Goal: Find contact information: Find contact information

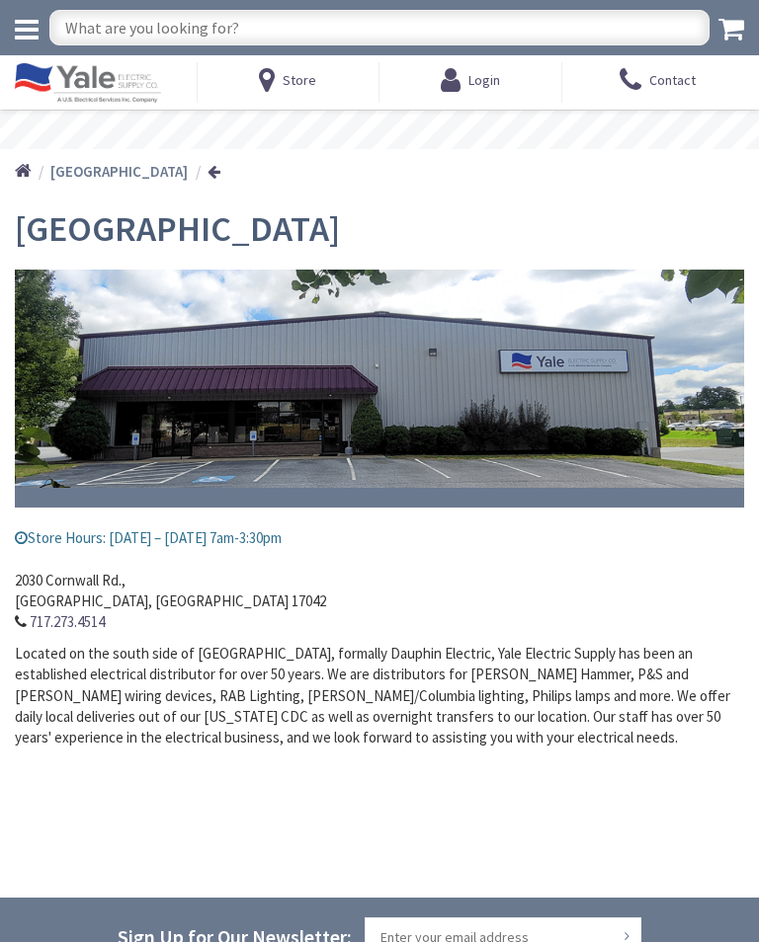
type input "[GEOGRAPHIC_DATA], [GEOGRAPHIC_DATA]"
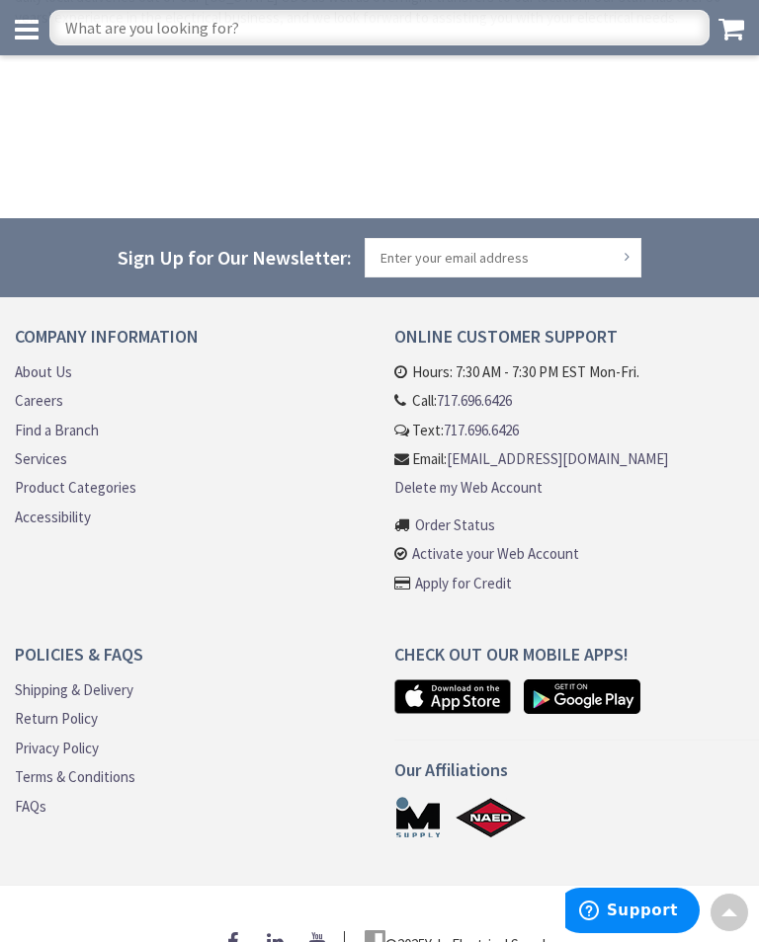
scroll to position [714, 0]
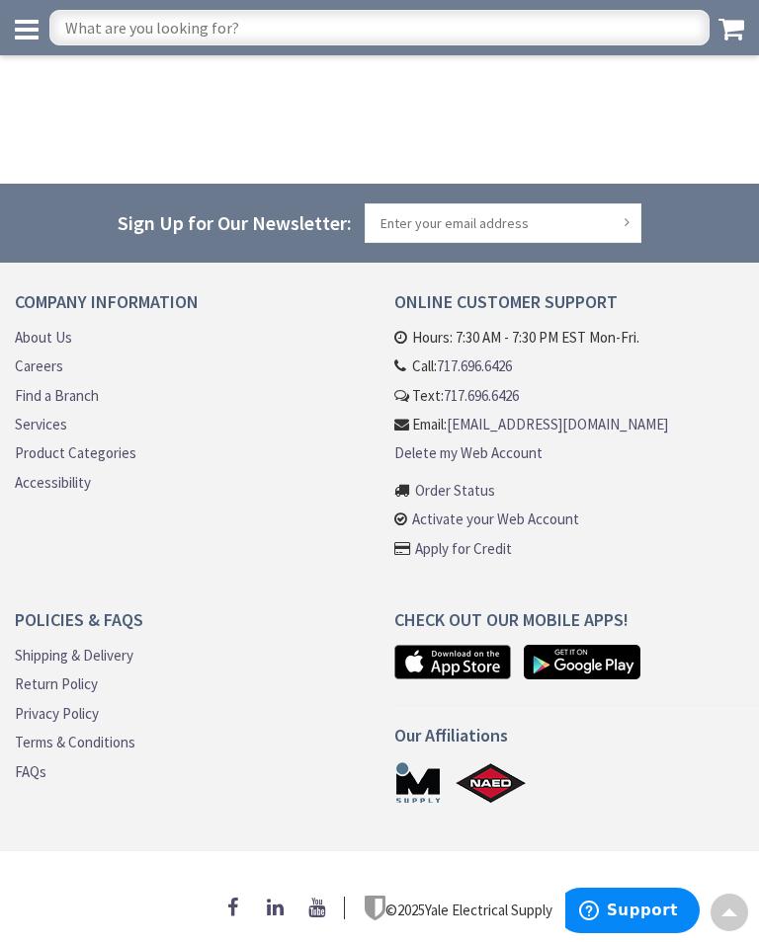
click at [59, 463] on link "Product Categories" at bounding box center [76, 453] width 122 height 21
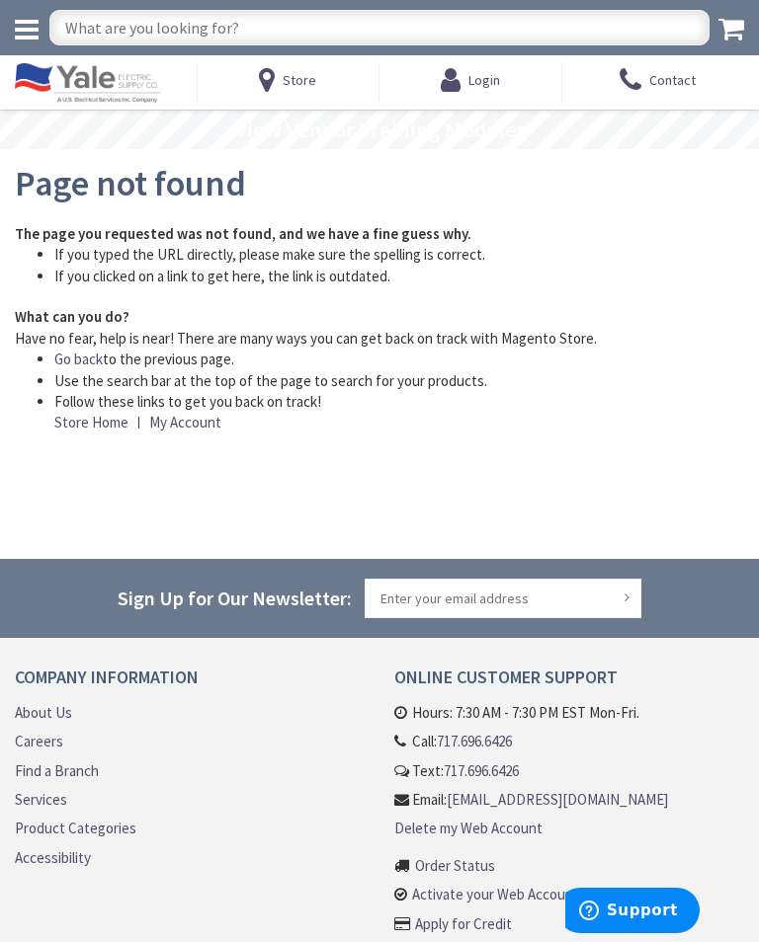
click at [28, 23] on icon at bounding box center [27, 30] width 24 height 28
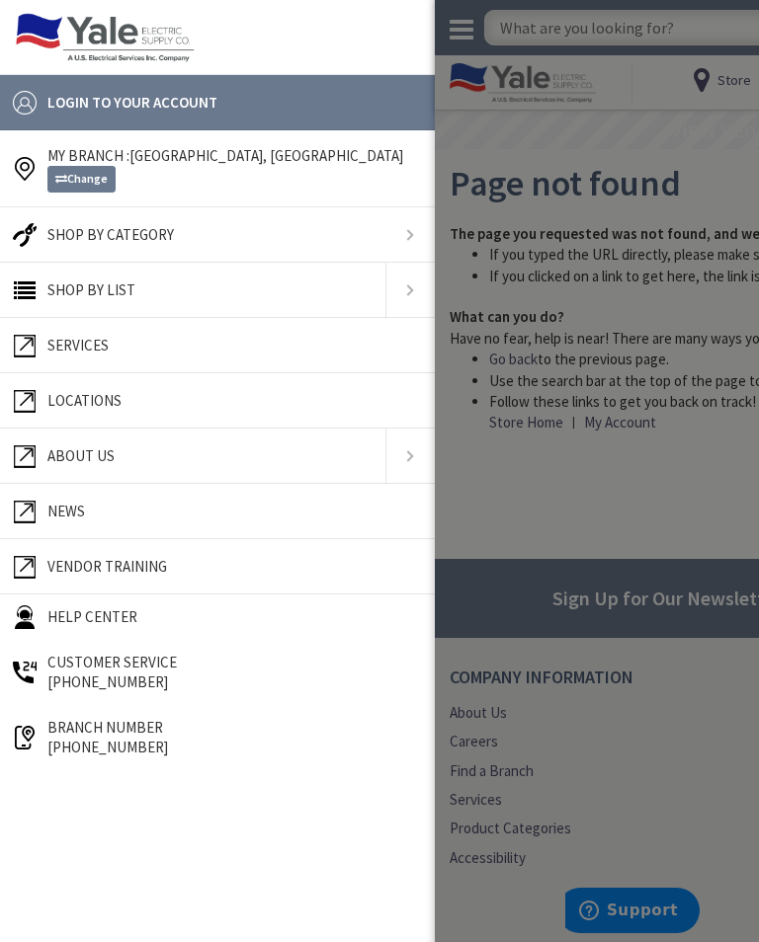
click at [406, 237] on link at bounding box center [217, 234] width 435 height 55
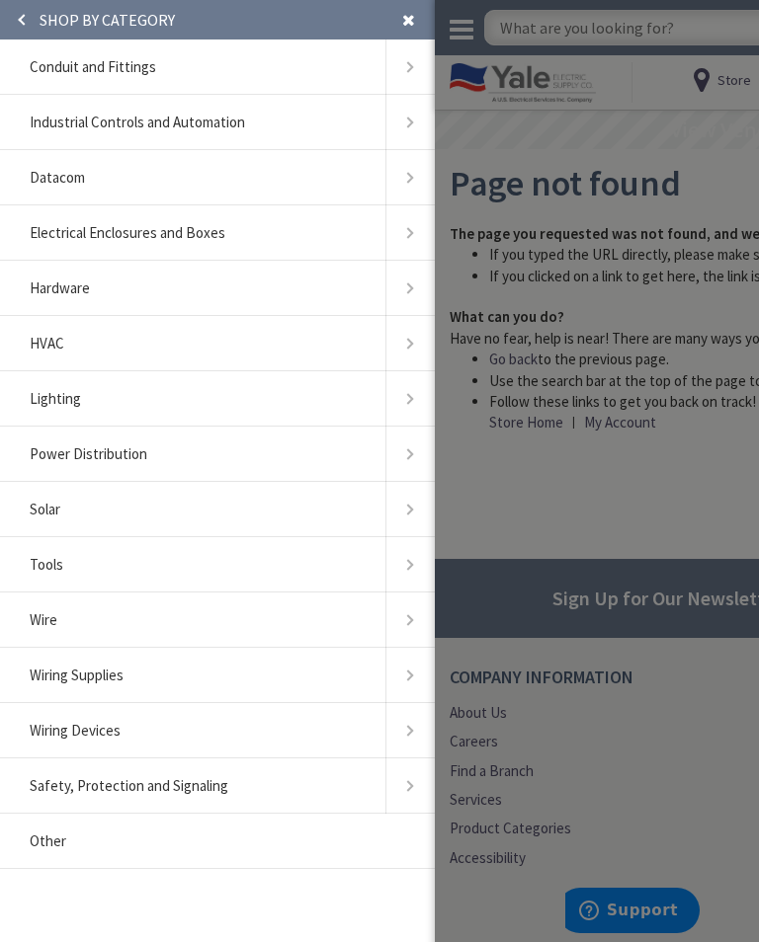
click at [400, 400] on link at bounding box center [409, 398] width 49 height 55
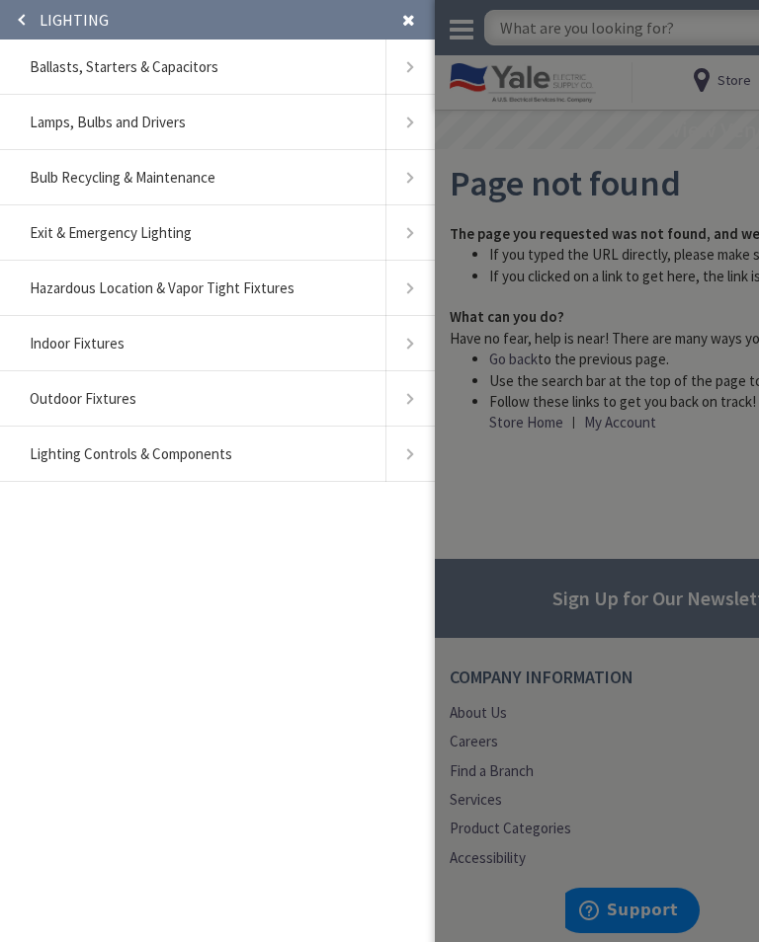
click at [409, 346] on link at bounding box center [409, 343] width 49 height 55
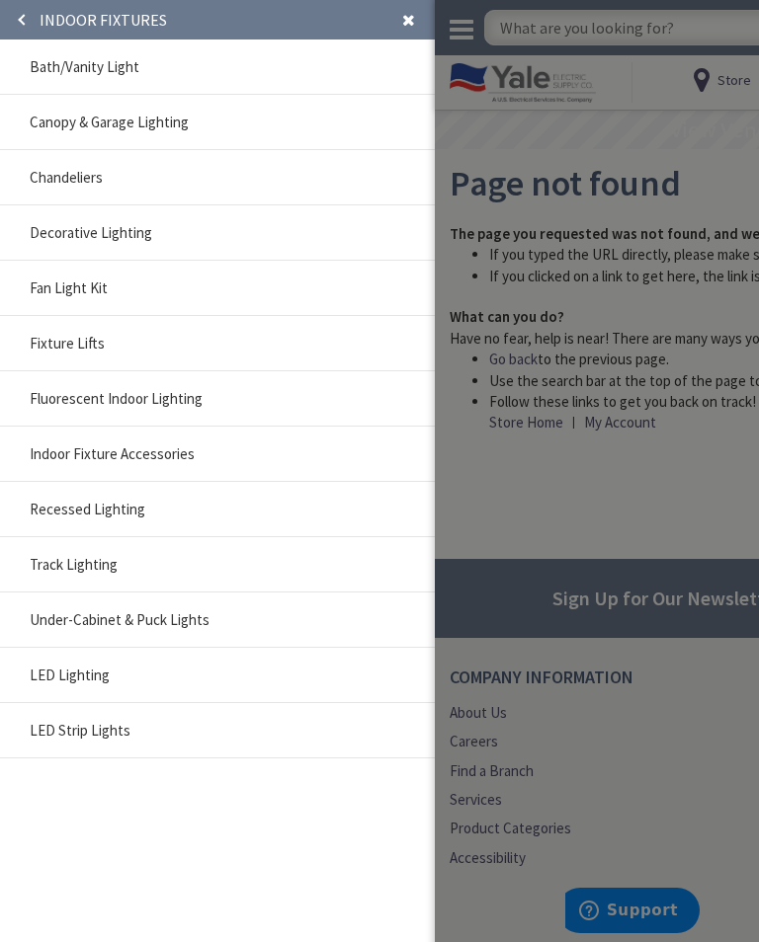
click at [56, 68] on span "Bath/Vanity Light" at bounding box center [85, 66] width 110 height 19
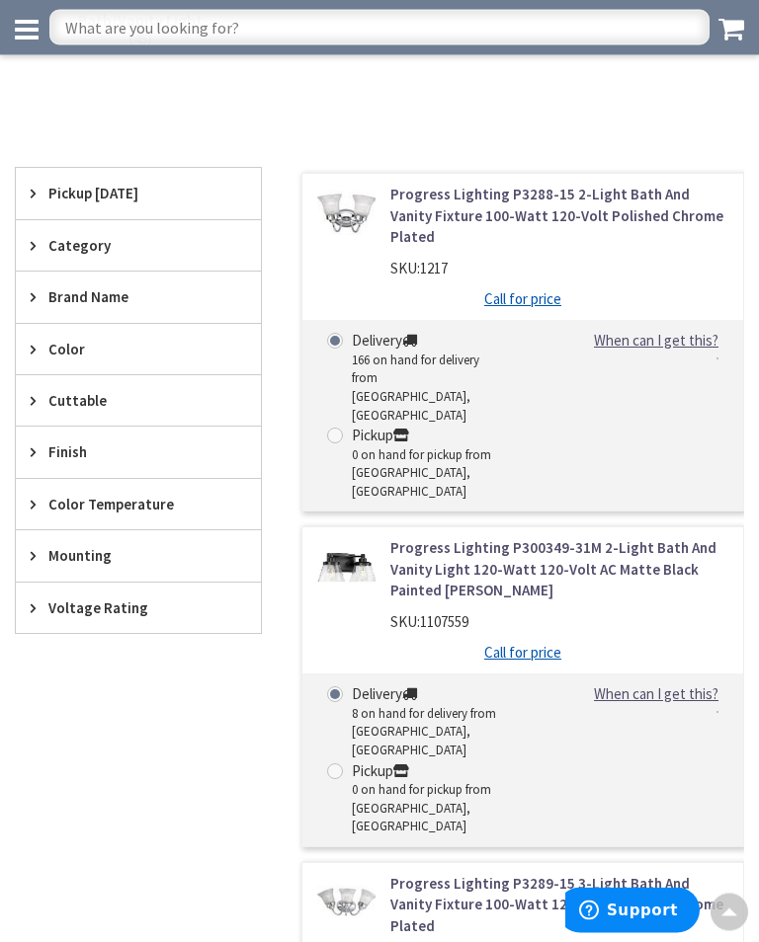
scroll to position [325, 0]
click at [30, 351] on div "Color" at bounding box center [138, 349] width 245 height 50
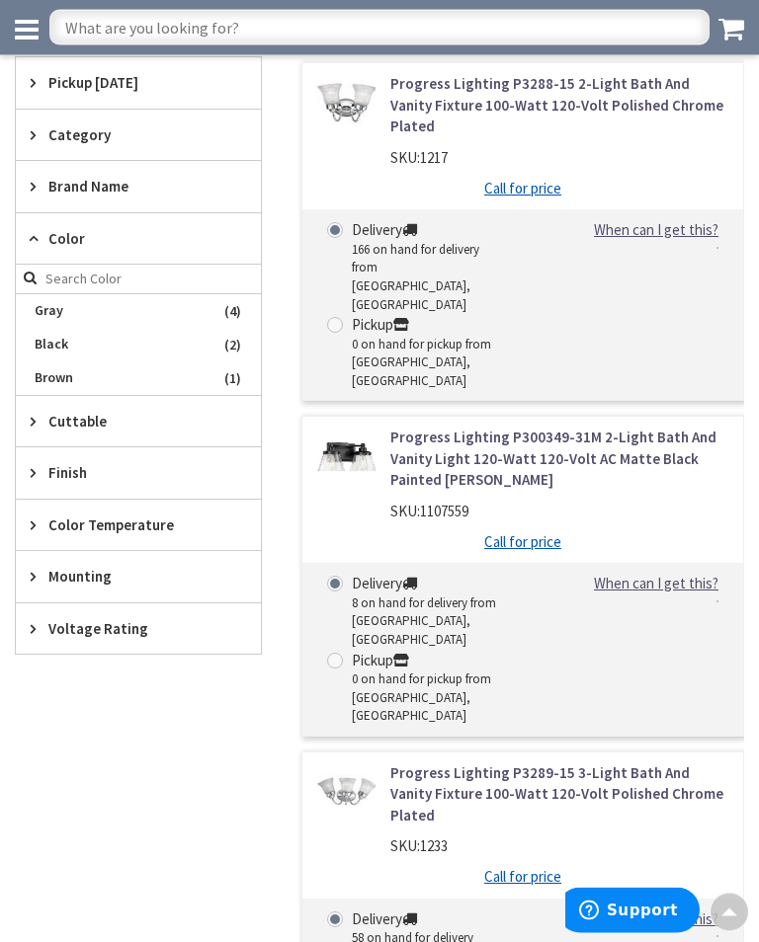
scroll to position [434, 0]
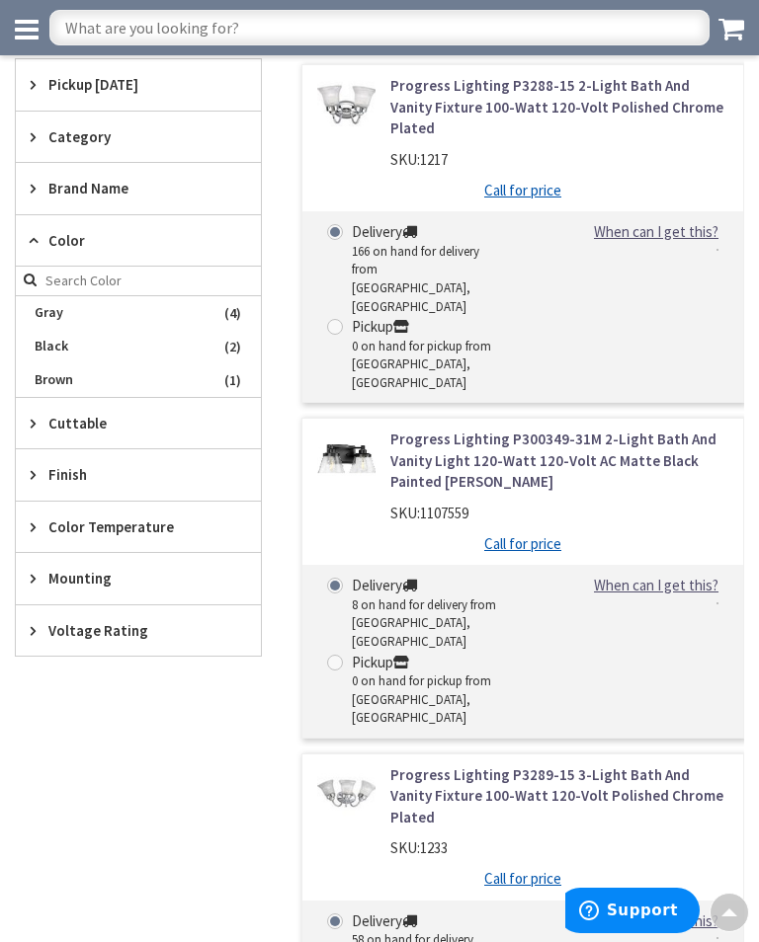
click at [35, 237] on icon at bounding box center [38, 240] width 15 height 15
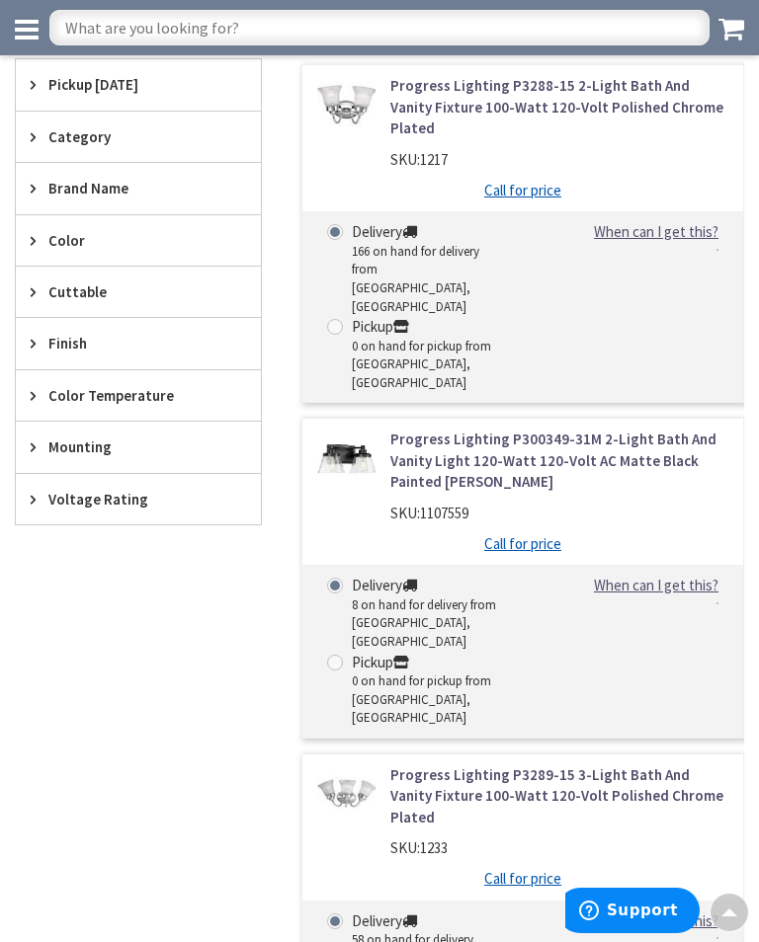
click at [41, 348] on div "Finish" at bounding box center [138, 343] width 245 height 50
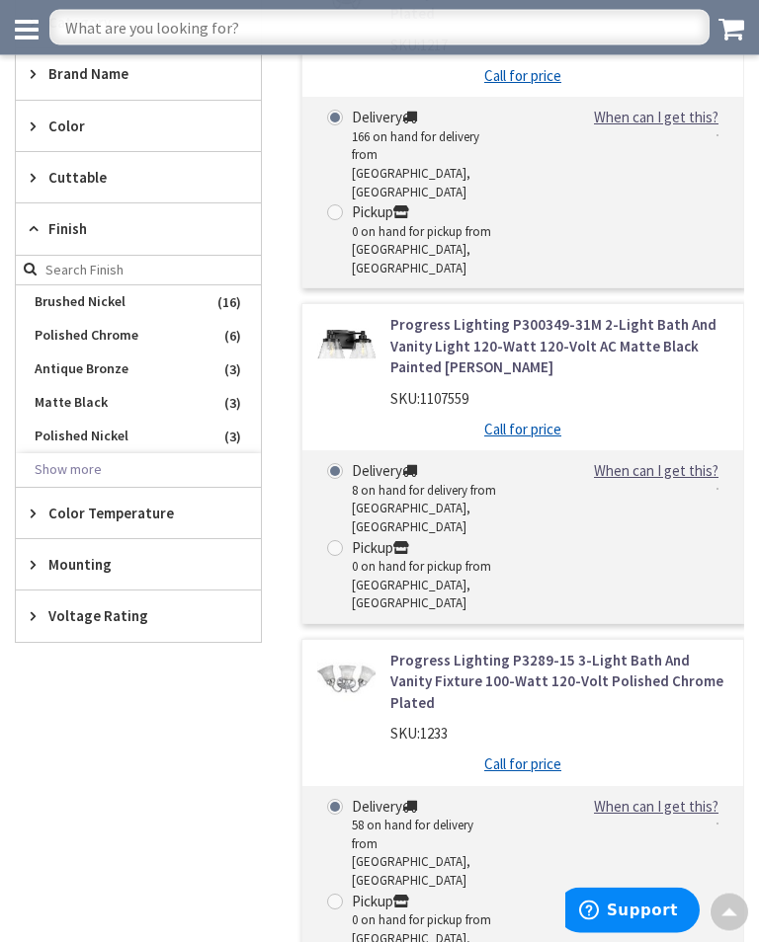
scroll to position [550, 0]
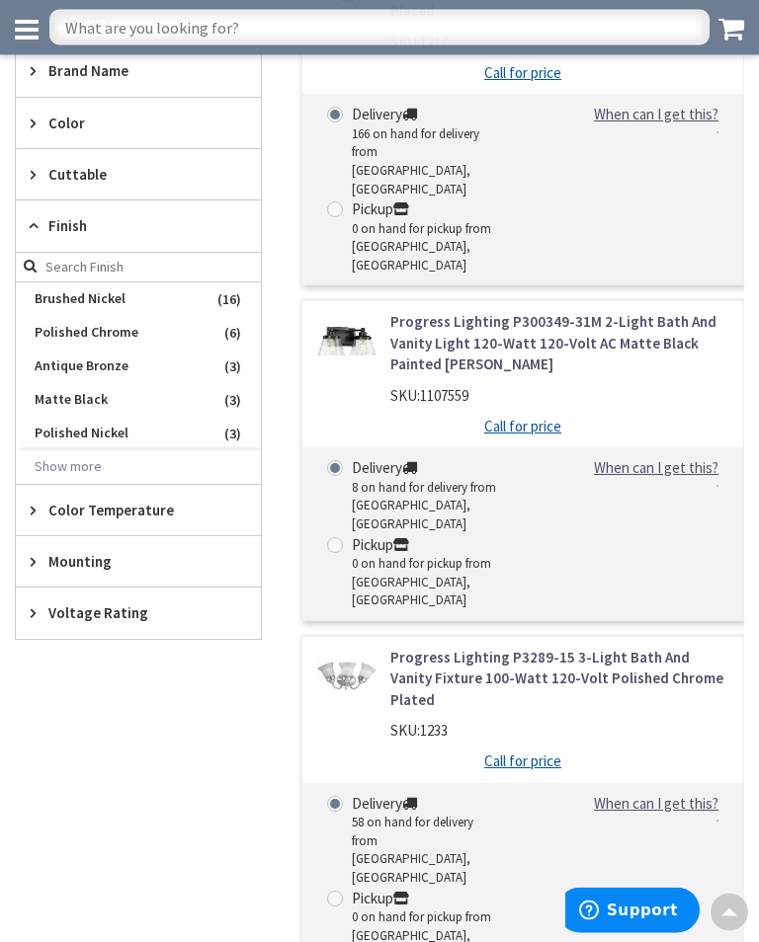
click at [98, 720] on div "Filters 45 items Pickup [DATE] [GEOGRAPHIC_DATA], [GEOGRAPHIC_DATA] (0 mi) (3) …" at bounding box center [138, 818] width 247 height 1750
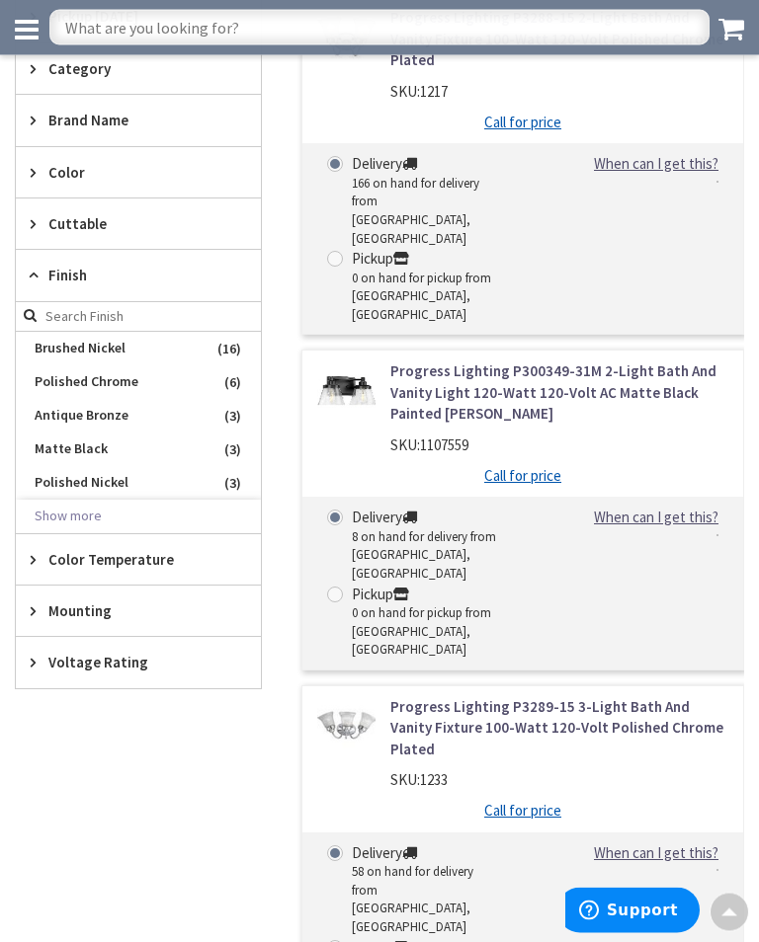
scroll to position [0, 0]
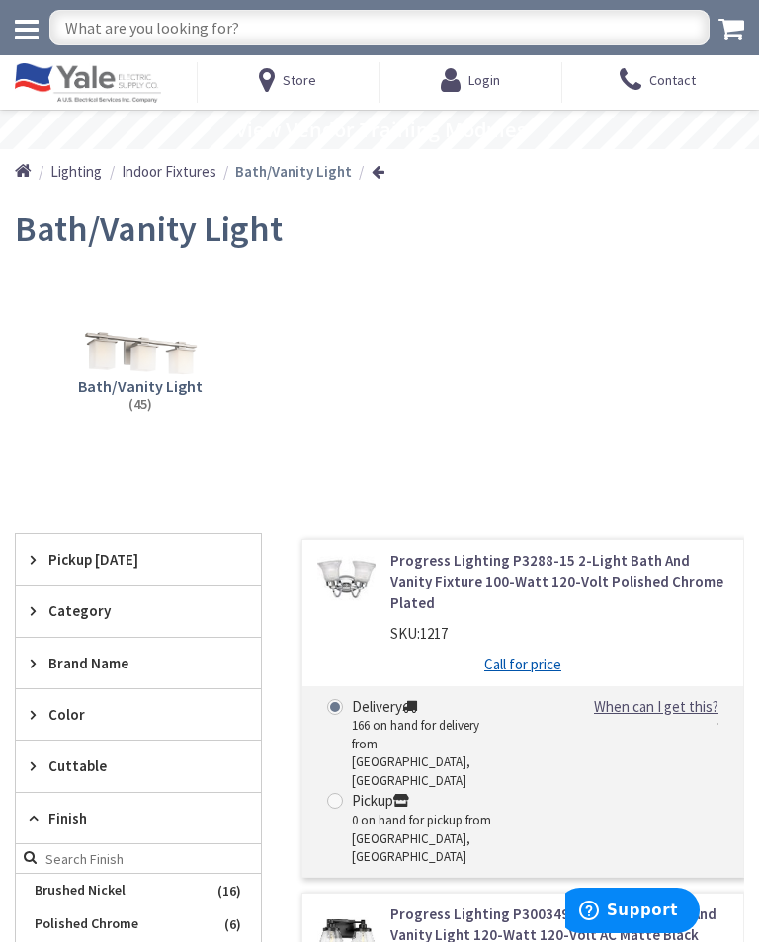
click at [26, 32] on icon at bounding box center [27, 30] width 24 height 28
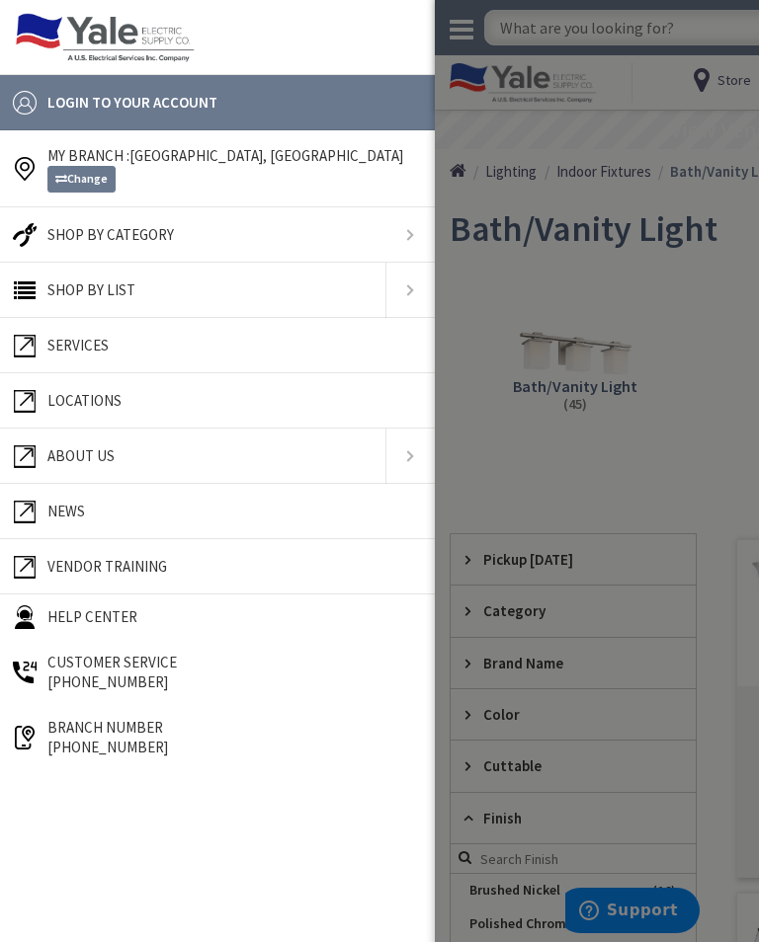
click at [47, 393] on span "Locations" at bounding box center [84, 400] width 74 height 19
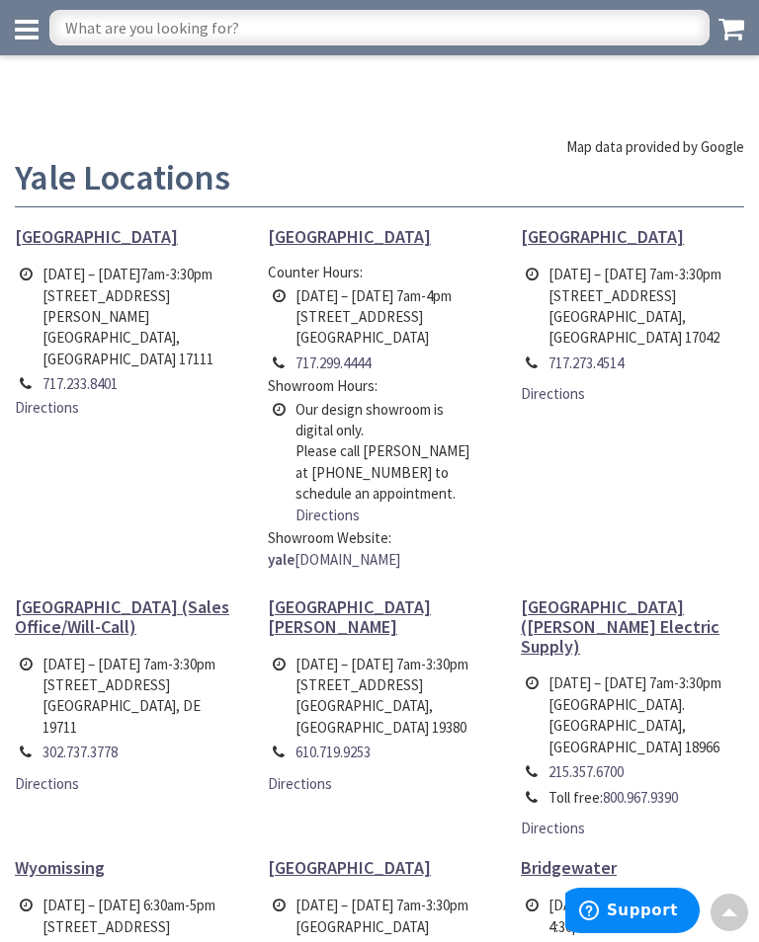
scroll to position [409, 0]
click at [352, 554] on link "y ale lightingconcepts.com" at bounding box center [334, 561] width 132 height 21
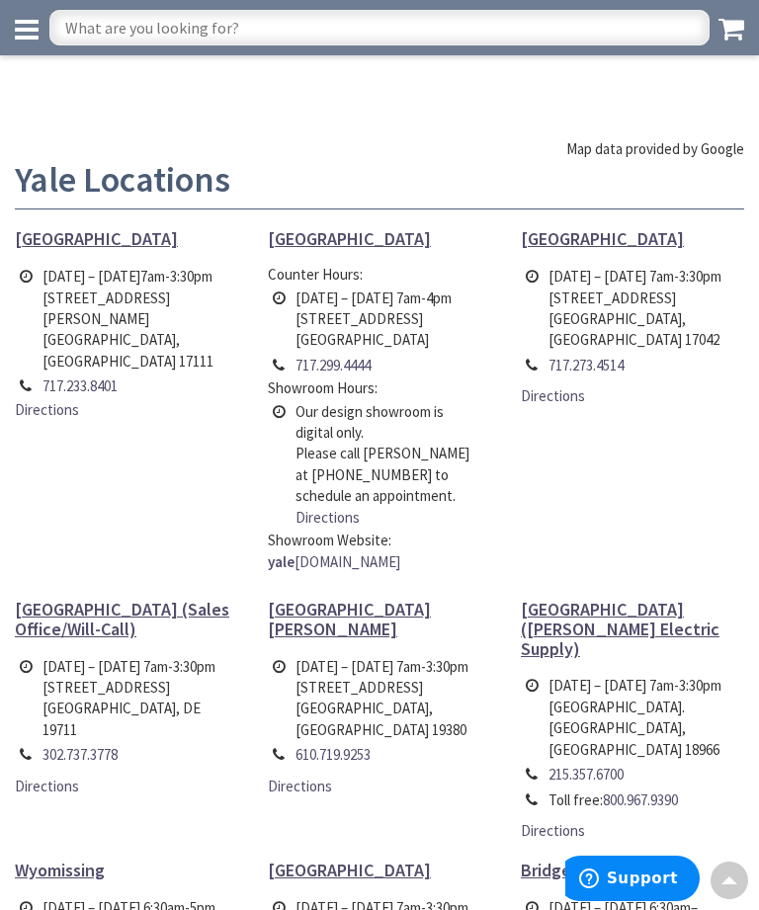
scroll to position [410, 0]
